Goal: Navigation & Orientation: Find specific page/section

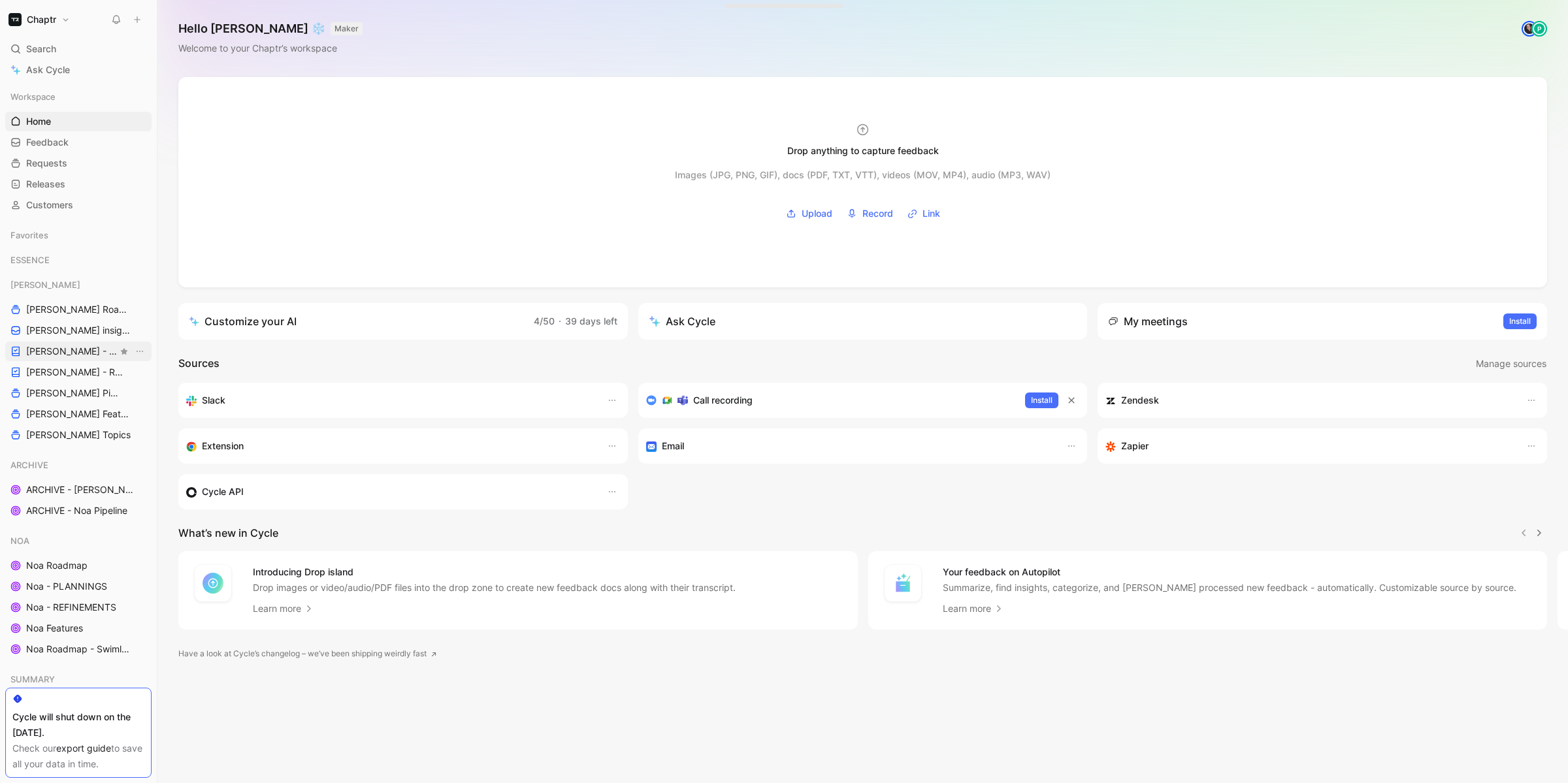
click at [85, 348] on span "[PERSON_NAME] - PLANNINGS" at bounding box center [71, 352] width 91 height 13
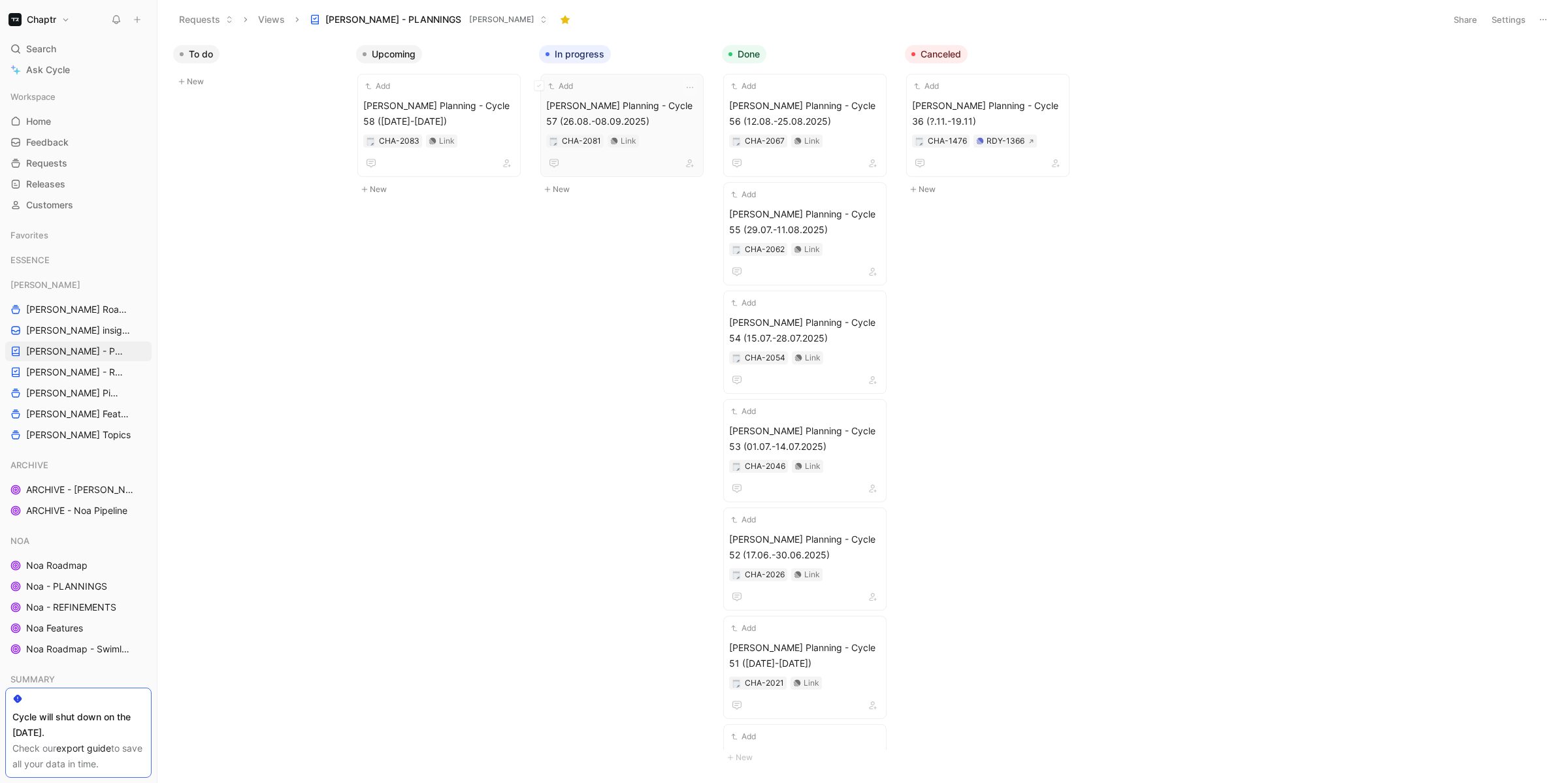
click at [631, 102] on span "[PERSON_NAME] Planning - Cycle 57 (26.08.-08.09.2025)" at bounding box center [622, 113] width 152 height 31
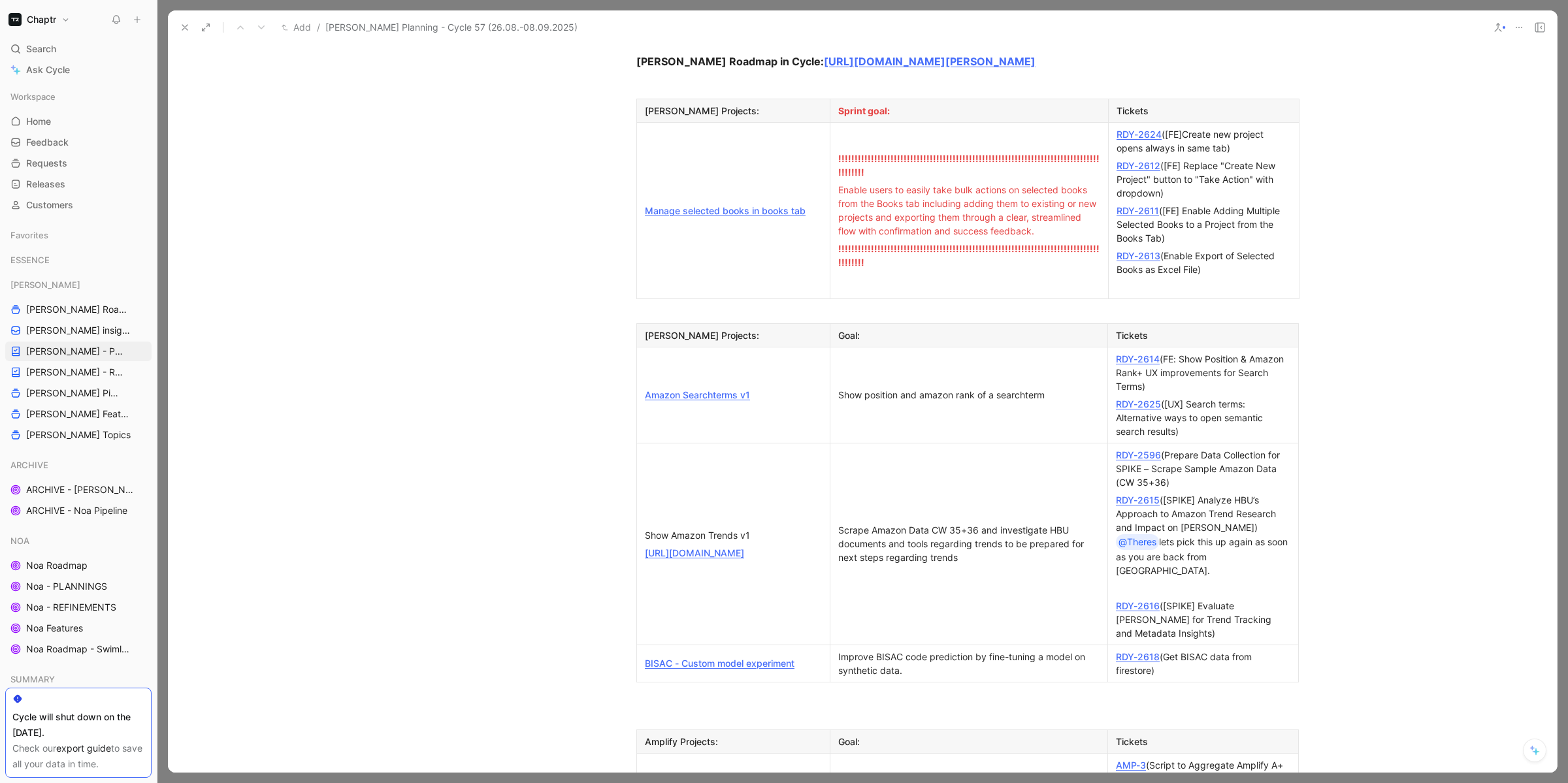
scroll to position [1024, 0]
click at [733, 387] on link "Amazon Searchterms v1" at bounding box center [698, 392] width 106 height 11
click at [744, 545] on link "[URL][DOMAIN_NAME]" at bounding box center [694, 550] width 100 height 11
click at [746, 656] on link "BISAC - Custom model experiment" at bounding box center [720, 661] width 150 height 11
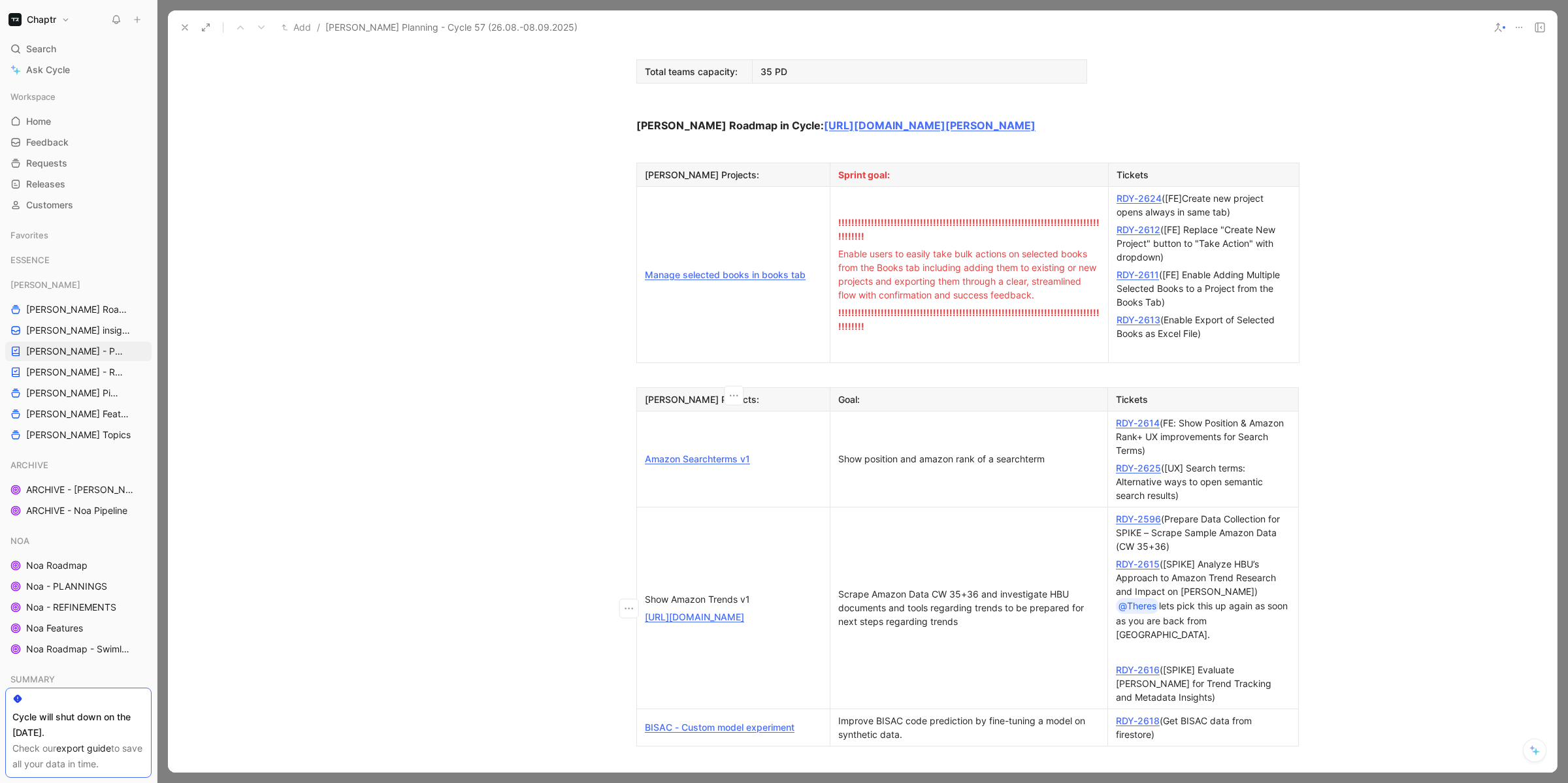
scroll to position [956, 0]
click at [689, 456] on link "Amazon Searchterms v1" at bounding box center [698, 461] width 106 height 11
